Goal: Information Seeking & Learning: Find contact information

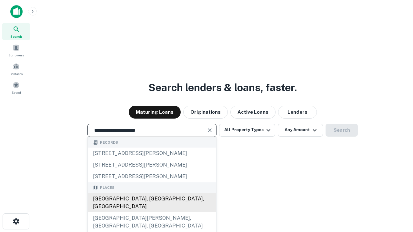
click at [152, 213] on div "Santa Monica, CA, USA" at bounding box center [152, 202] width 128 height 19
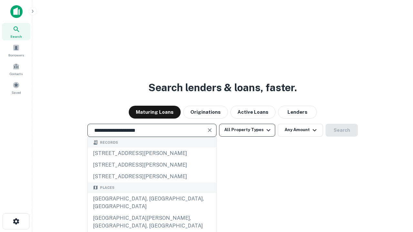
type input "**********"
click at [247, 130] on button "All Property Types" at bounding box center [247, 130] width 56 height 13
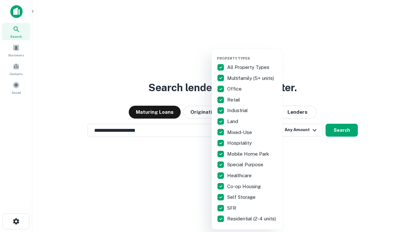
click at [252, 54] on button "button" at bounding box center [252, 54] width 71 height 0
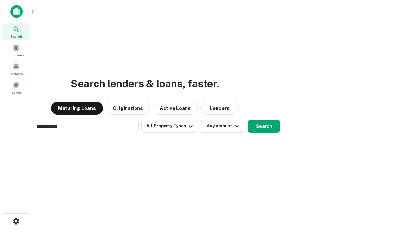
scroll to position [10, 0]
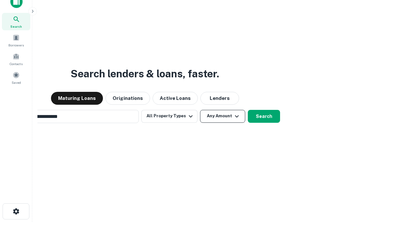
click at [200, 110] on button "Any Amount" at bounding box center [222, 116] width 45 height 13
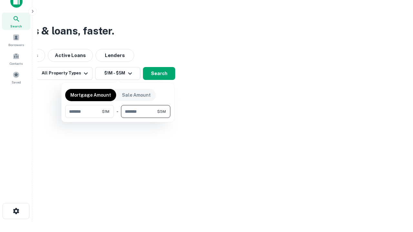
type input "*******"
click at [118, 118] on button "button" at bounding box center [117, 118] width 105 height 0
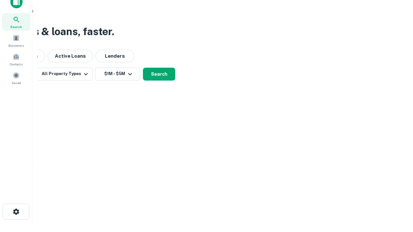
scroll to position [4, 119]
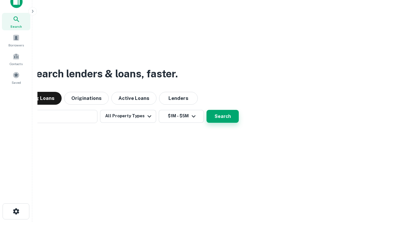
click at [206, 110] on button "Search" at bounding box center [222, 116] width 32 height 13
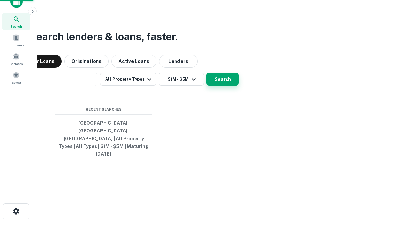
scroll to position [17, 183]
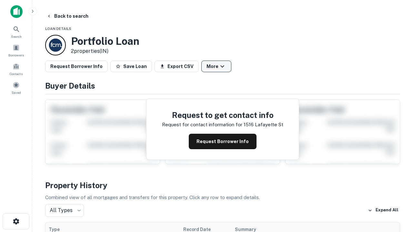
click at [216, 66] on button "More" at bounding box center [216, 67] width 30 height 12
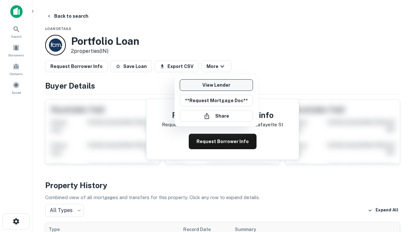
click at [216, 85] on link "View Lender" at bounding box center [216, 85] width 73 height 12
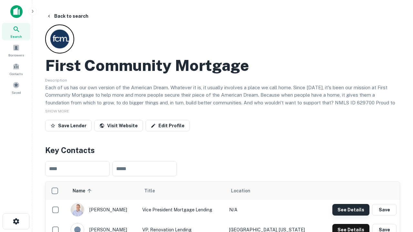
click at [351, 210] on button "See Details" at bounding box center [350, 210] width 37 height 12
click at [16, 222] on icon "button" at bounding box center [16, 222] width 8 height 8
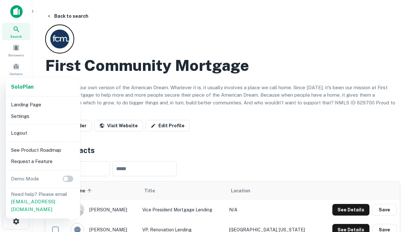
click at [43, 133] on li "Logout" at bounding box center [42, 133] width 69 height 12
